Goal: Check status

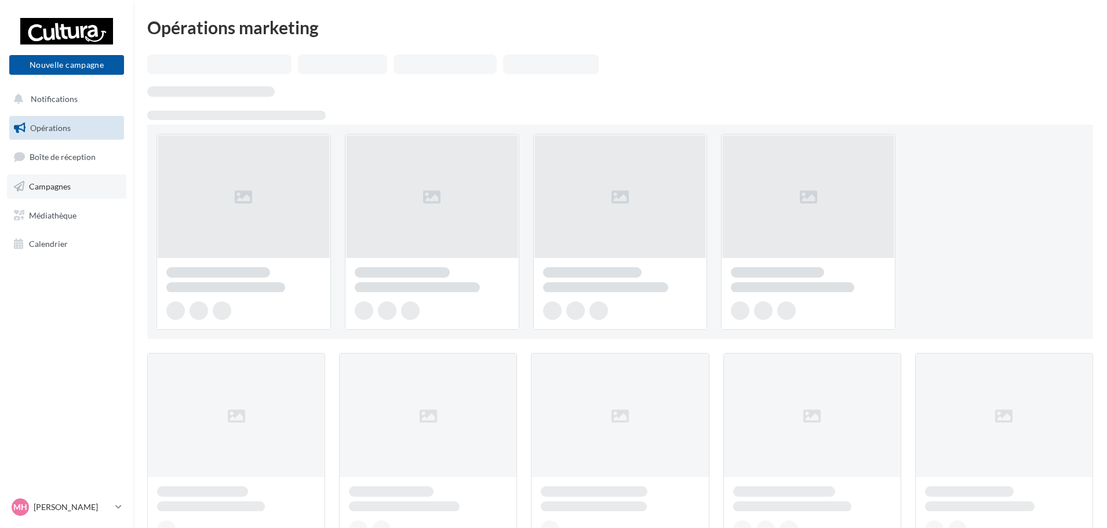
click at [54, 179] on link "Campagnes" at bounding box center [66, 186] width 119 height 24
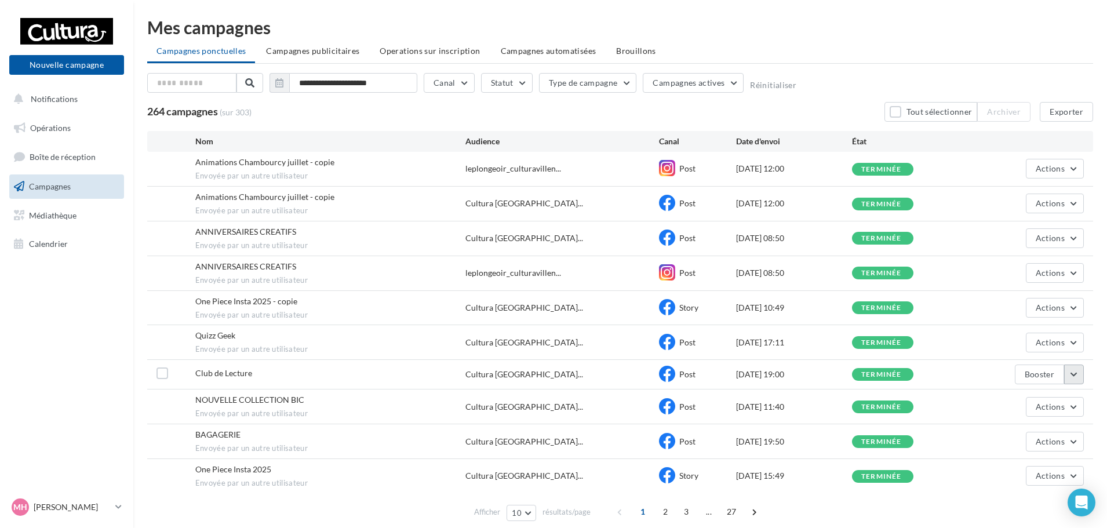
click at [1075, 378] on button "button" at bounding box center [1074, 375] width 20 height 20
click at [1015, 220] on button "Voir les résultats" at bounding box center [1026, 227] width 116 height 30
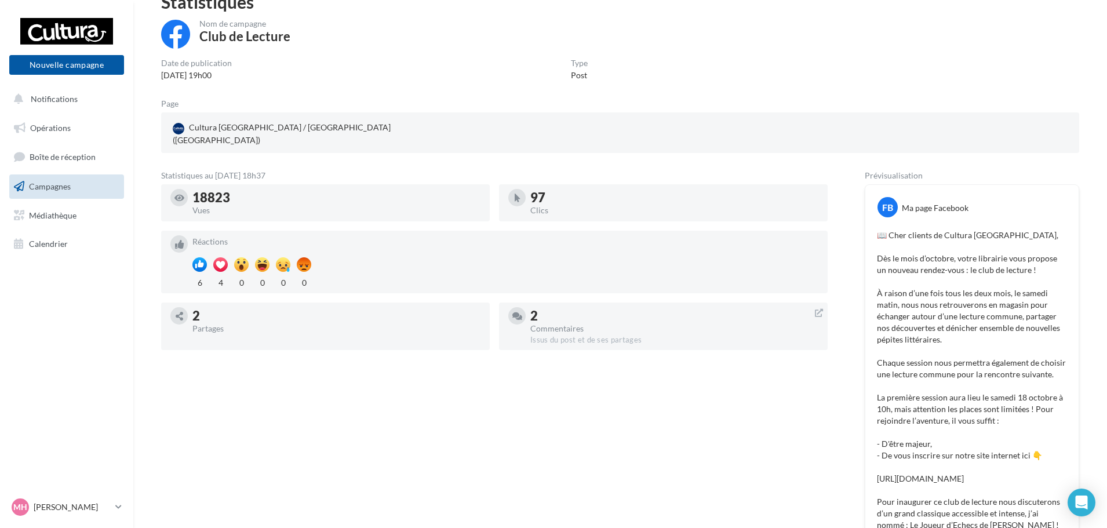
scroll to position [174, 0]
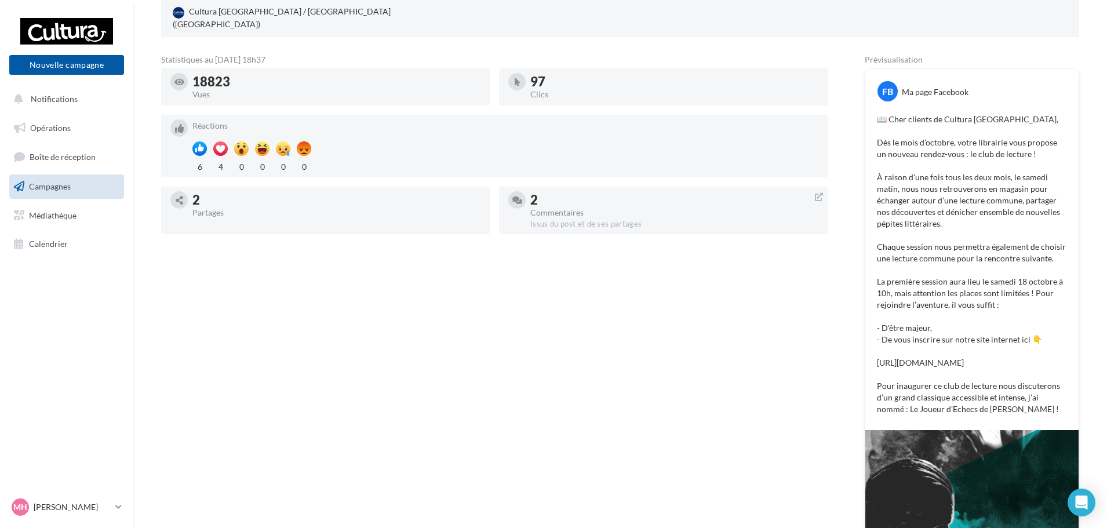
drag, startPoint x: 988, startPoint y: 388, endPoint x: 878, endPoint y: 351, distance: 116.6
click at [878, 351] on p "📖 Cher clients de Cultura [GEOGRAPHIC_DATA], Dès le mois d’octobre, votre libra…" at bounding box center [972, 264] width 190 height 301
